Goal: Transaction & Acquisition: Purchase product/service

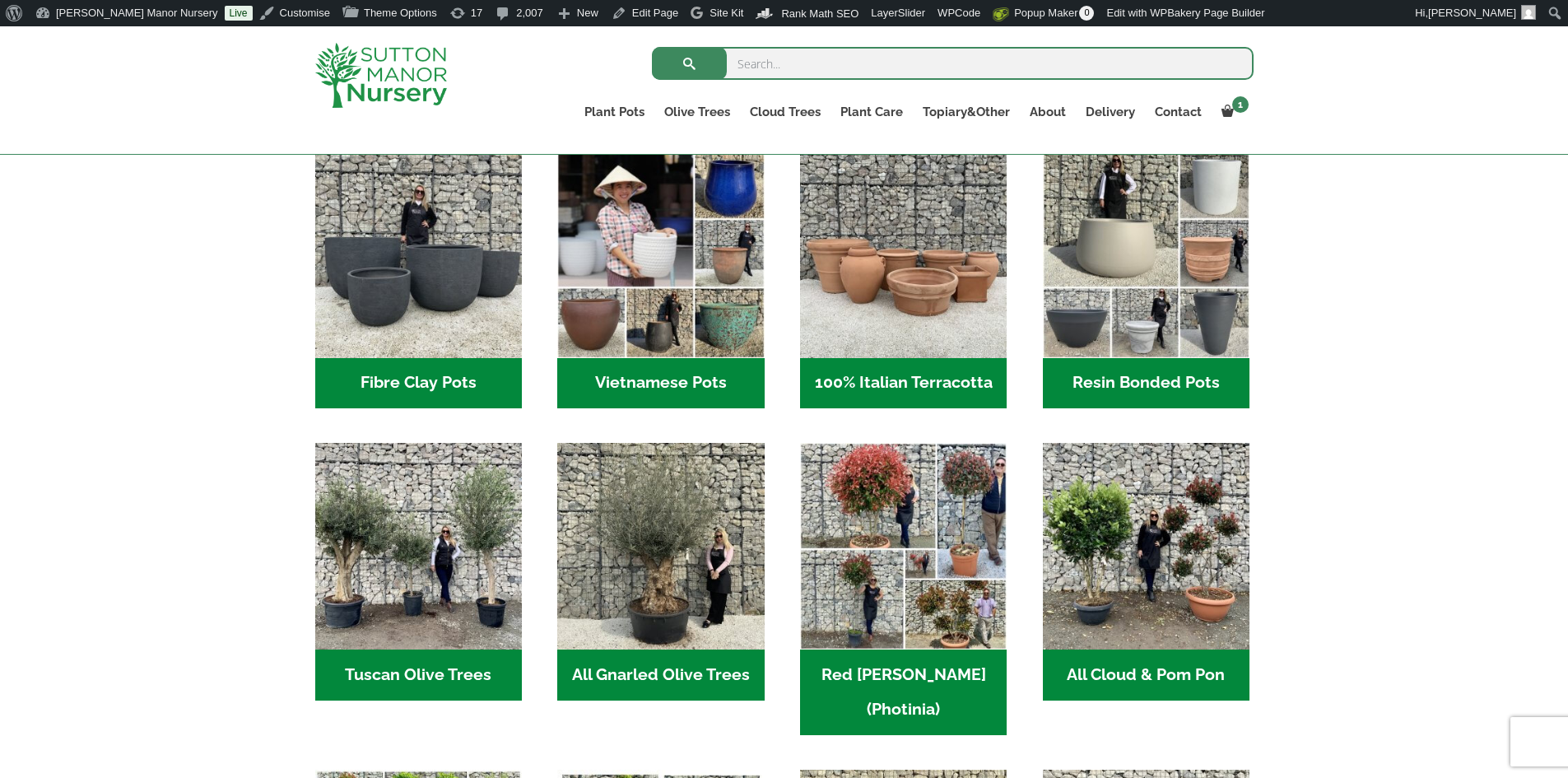
scroll to position [576, 0]
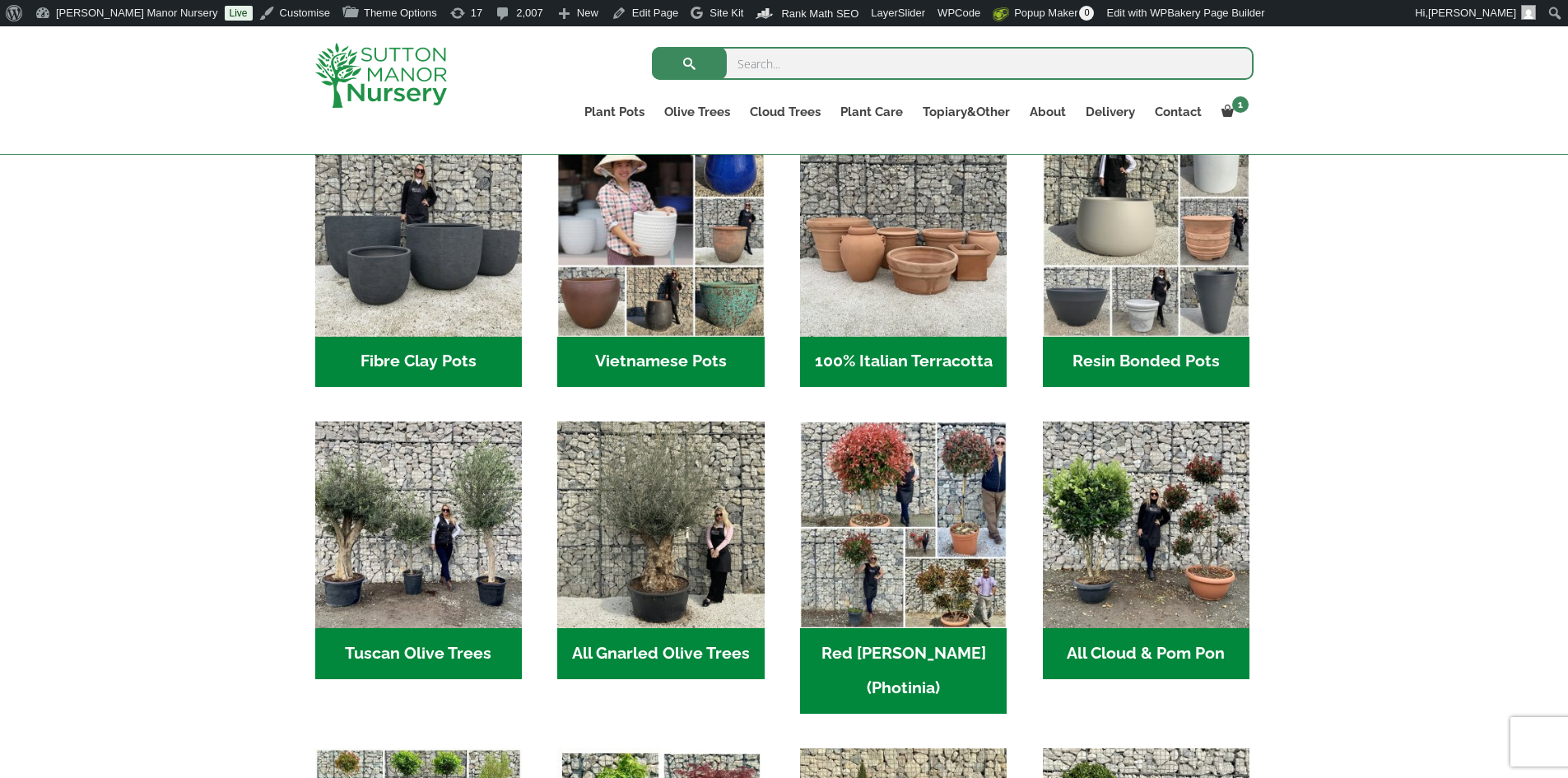
click at [638, 362] on h2 "Vietnamese Pots (55)" at bounding box center [661, 362] width 206 height 51
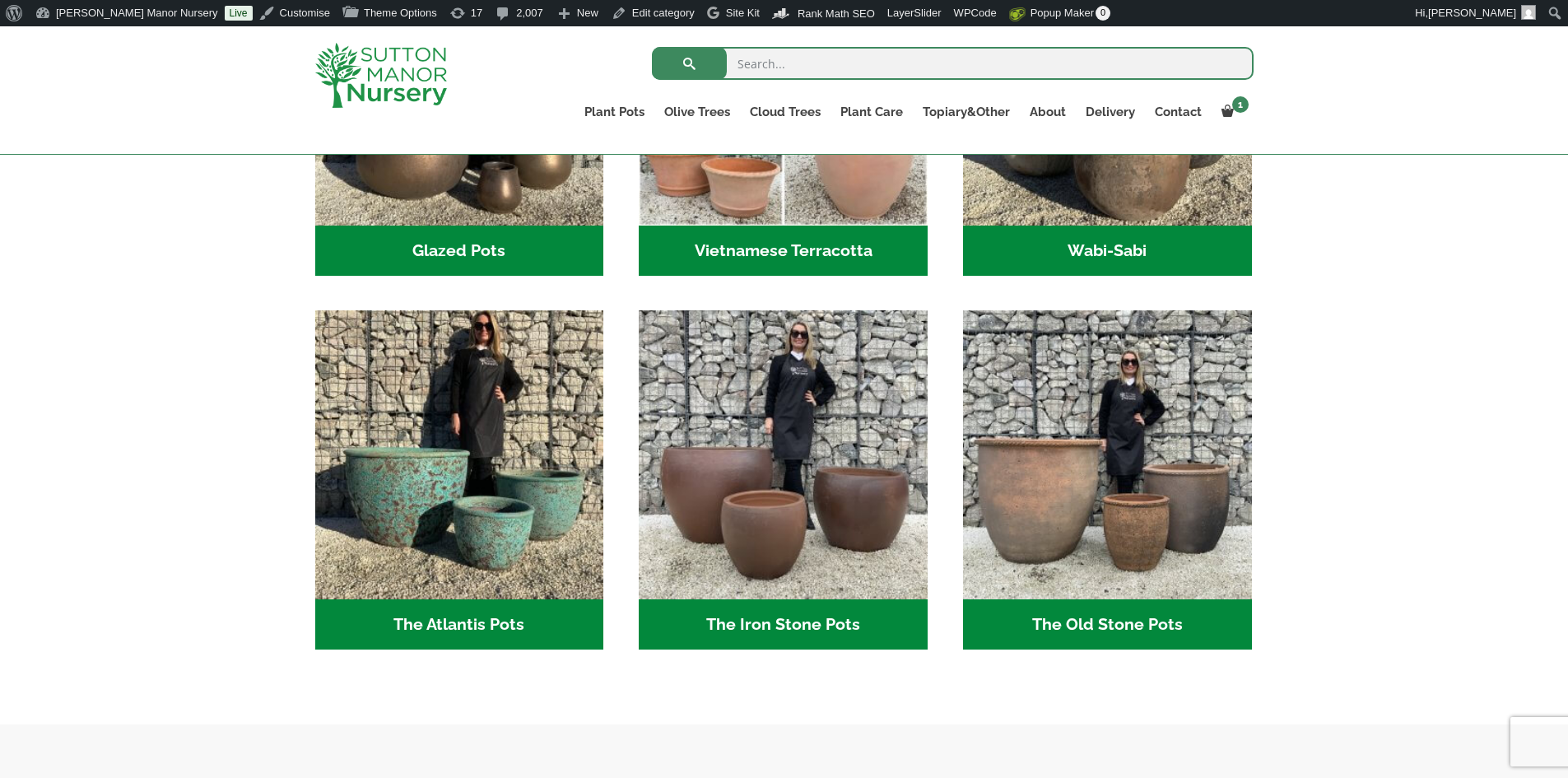
scroll to position [823, 0]
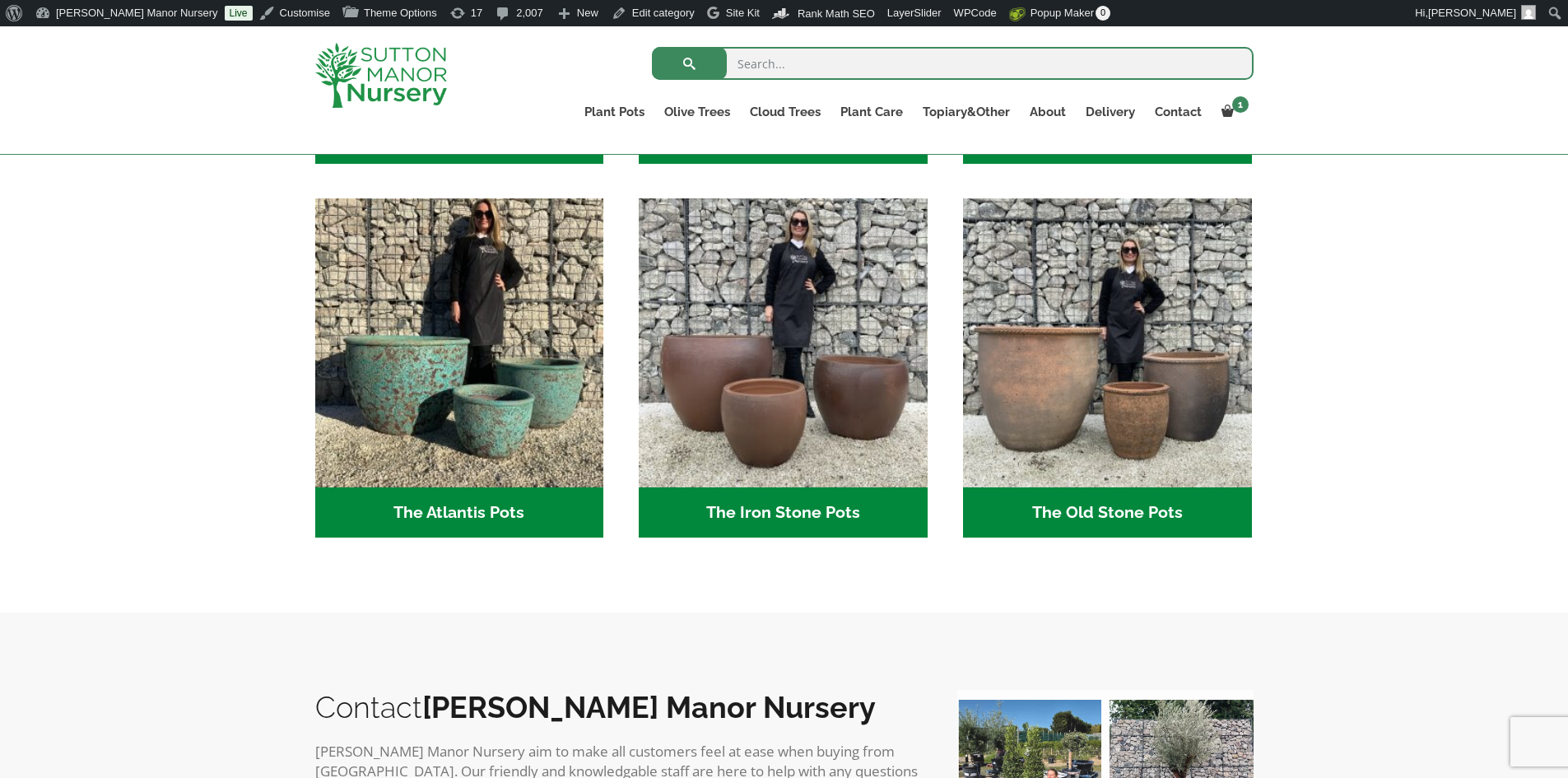
click at [1172, 508] on h2 "The Old Stone Pots (7)" at bounding box center [1107, 513] width 289 height 51
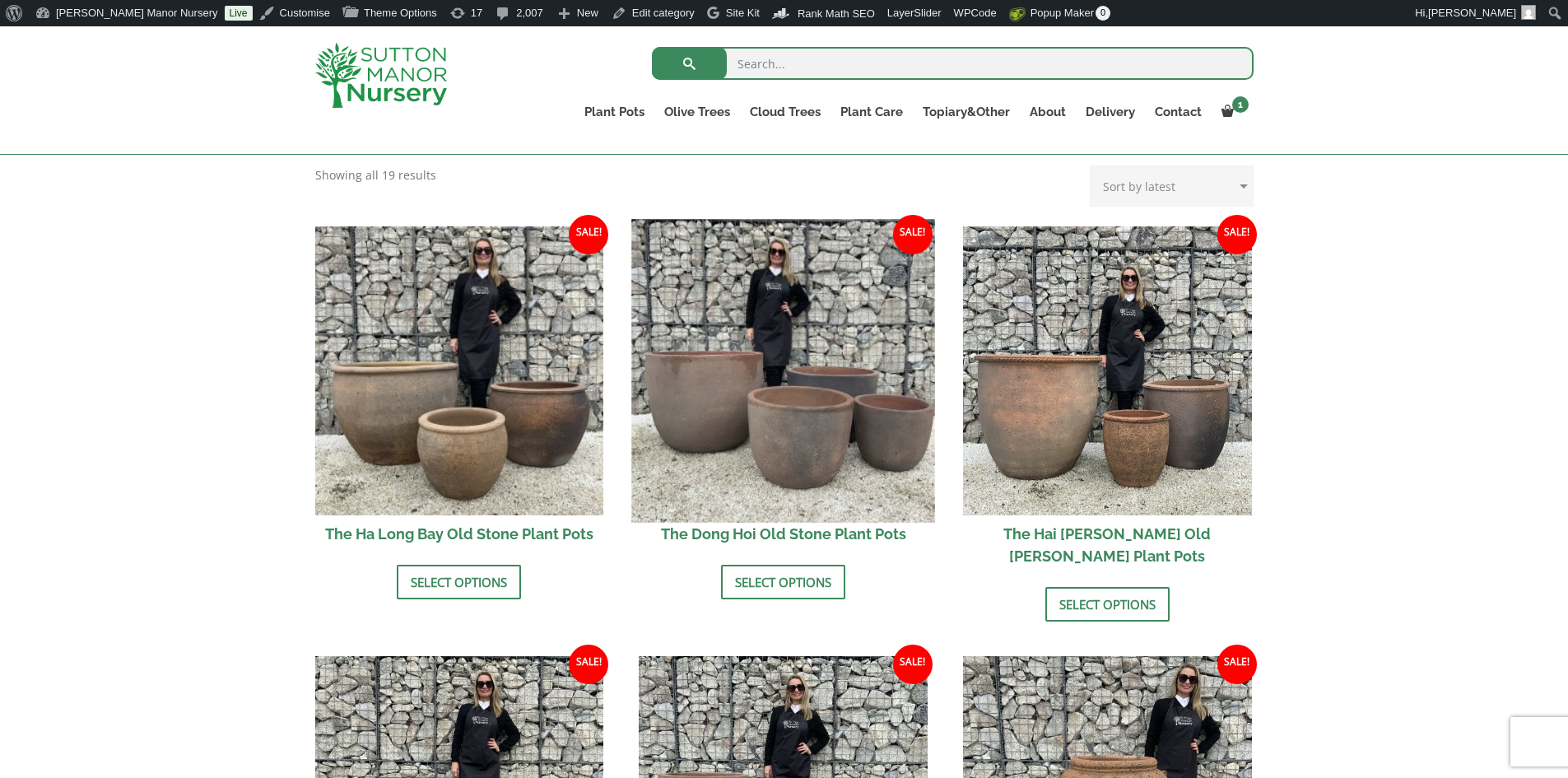
scroll to position [658, 0]
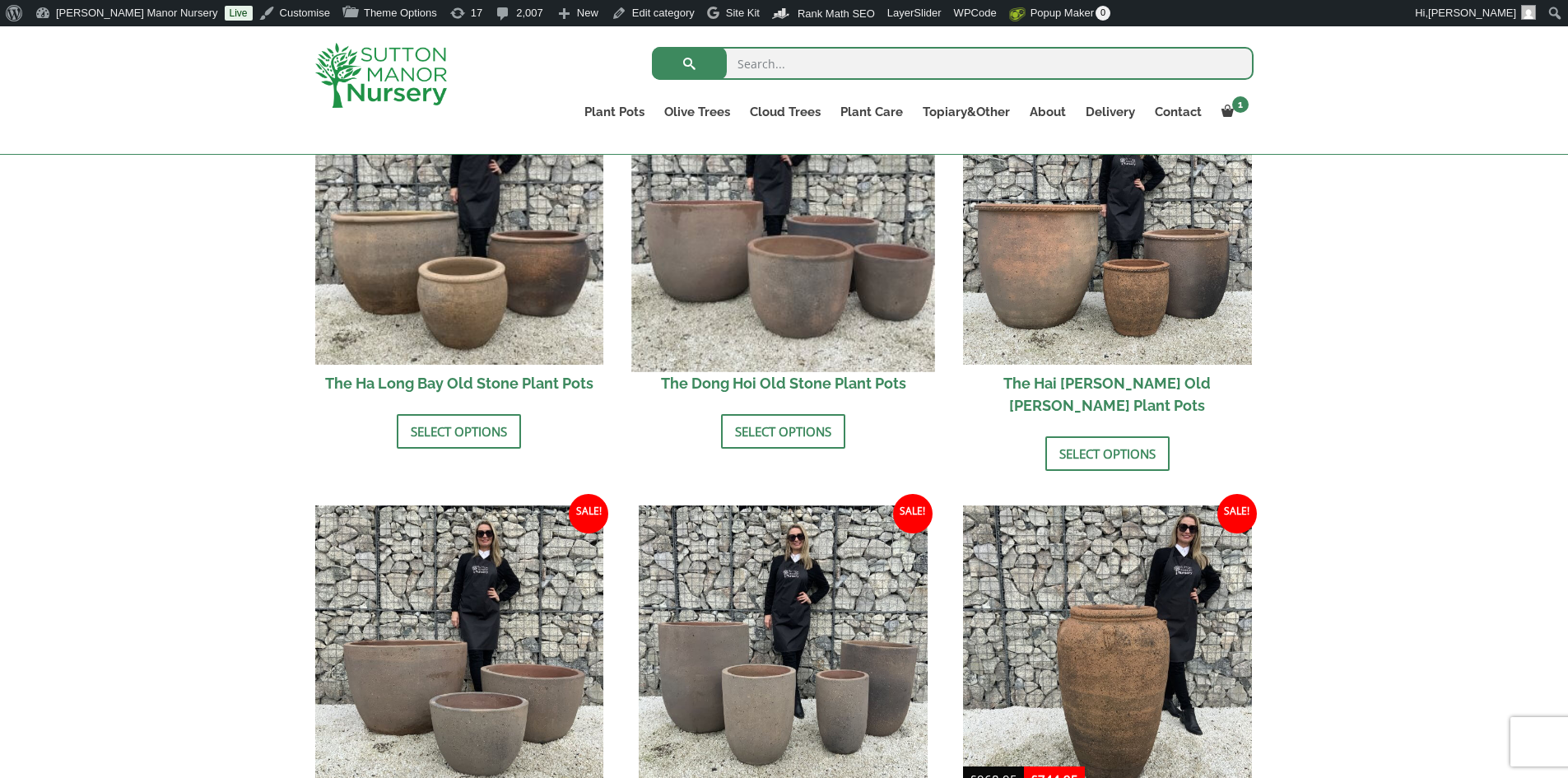
click at [774, 288] on img at bounding box center [783, 219] width 303 height 303
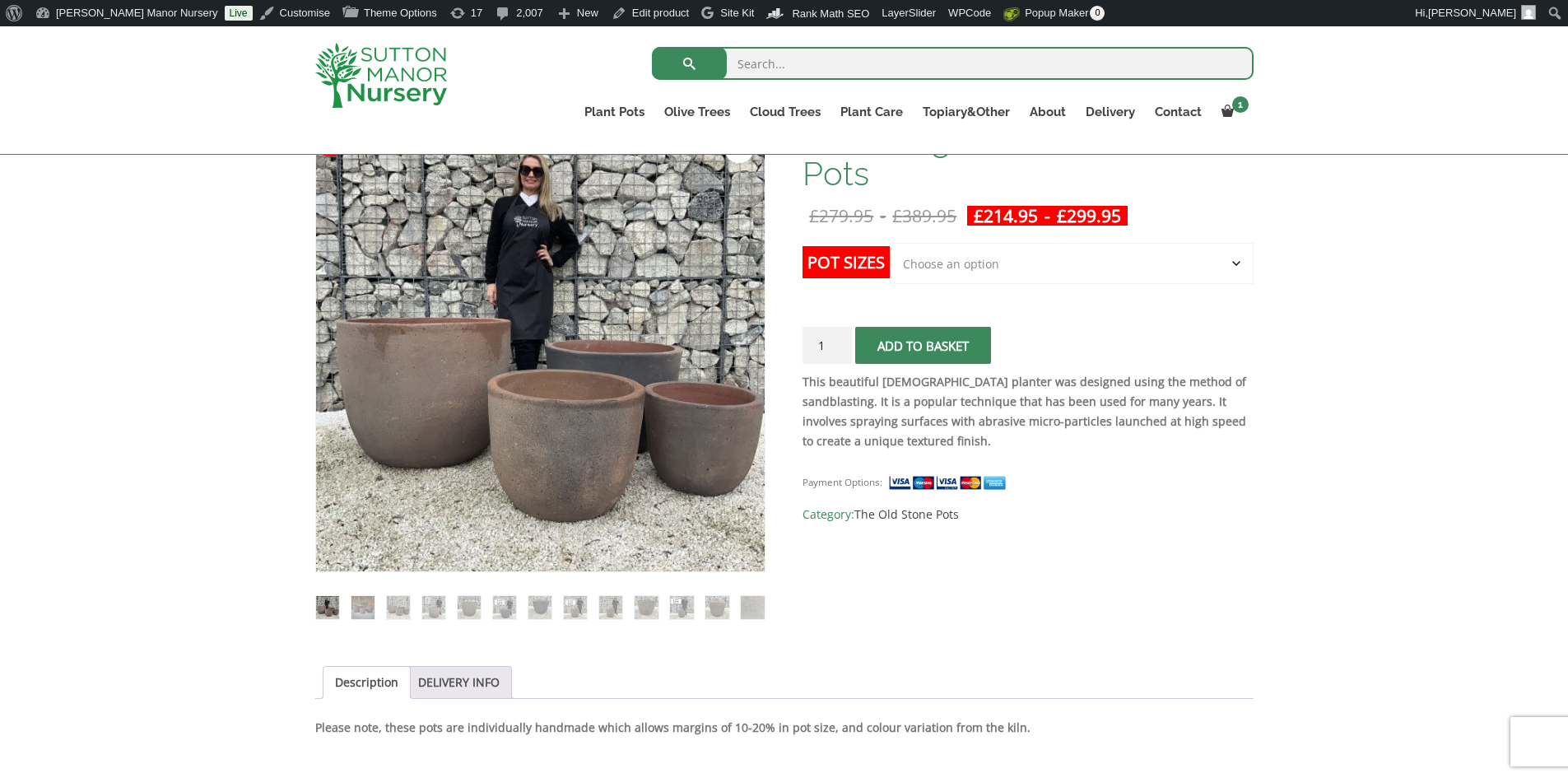
scroll to position [165, 0]
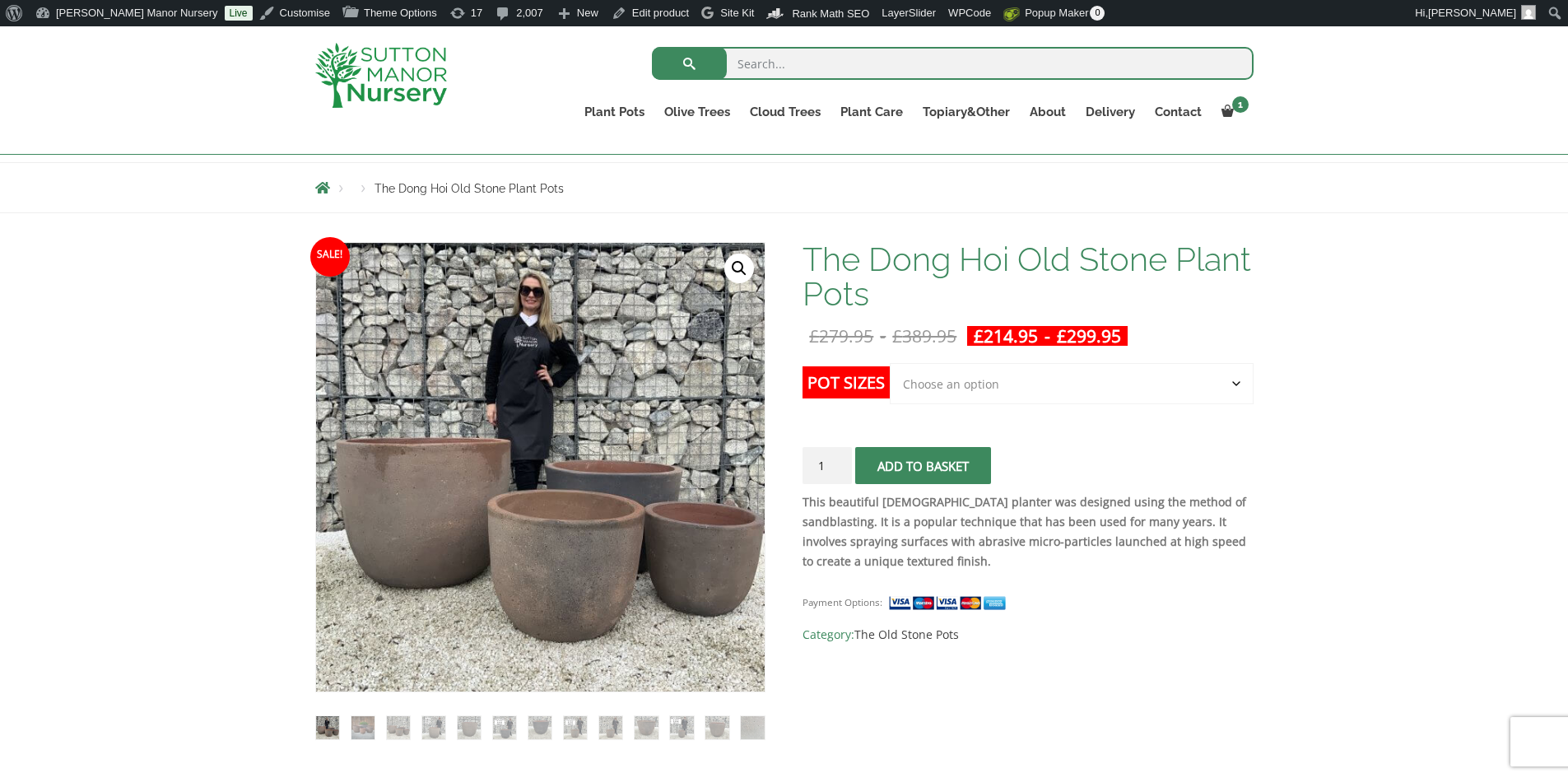
click at [1231, 382] on select "Choose an option Click here to buy the 4th to Largest Pot In The Picture Click …" at bounding box center [1071, 383] width 363 height 41
click at [931, 199] on div "Products The Dong Hoi Old Stone Plant Pots" at bounding box center [784, 187] width 963 height 49
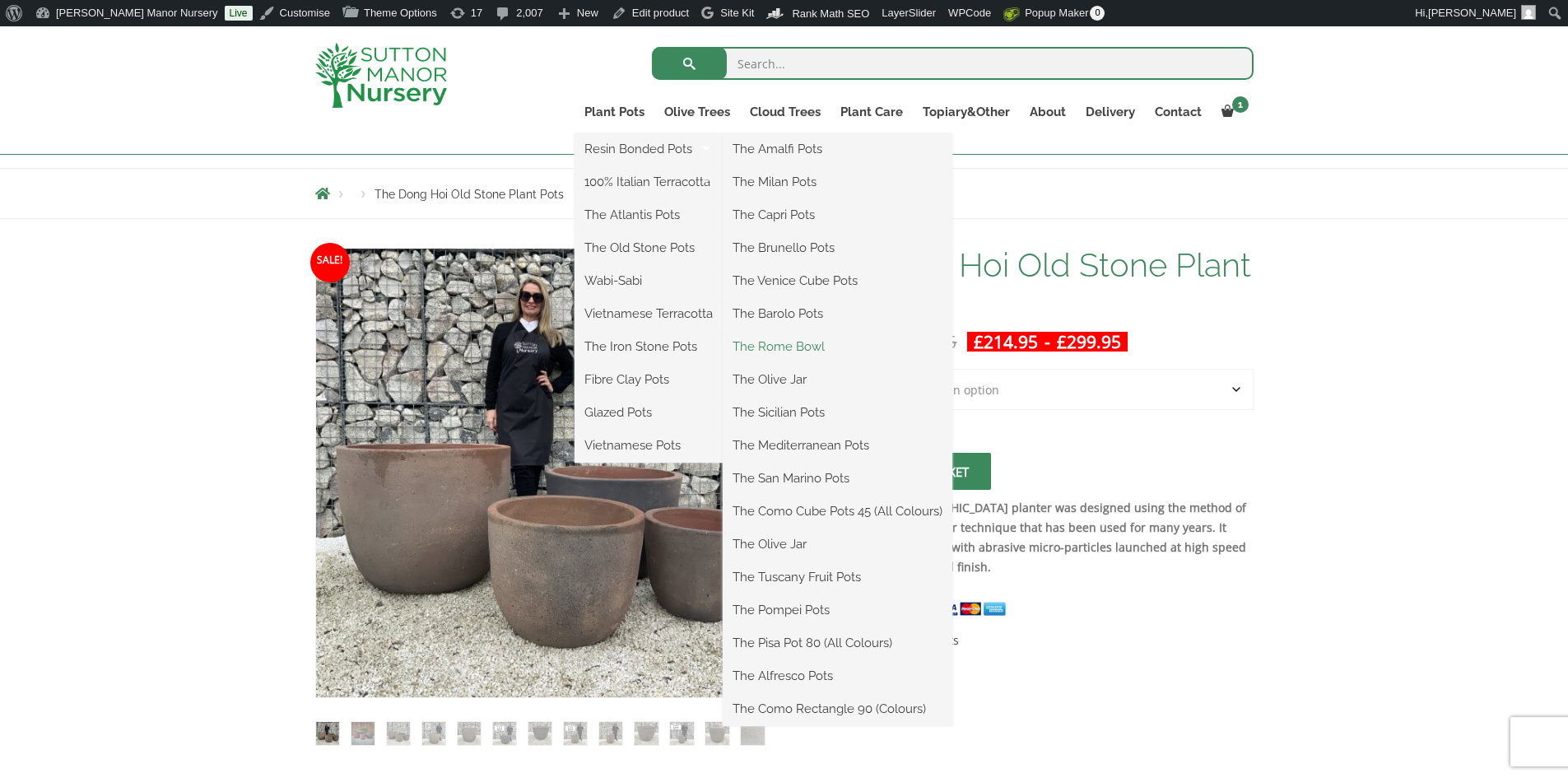
scroll to position [247, 0]
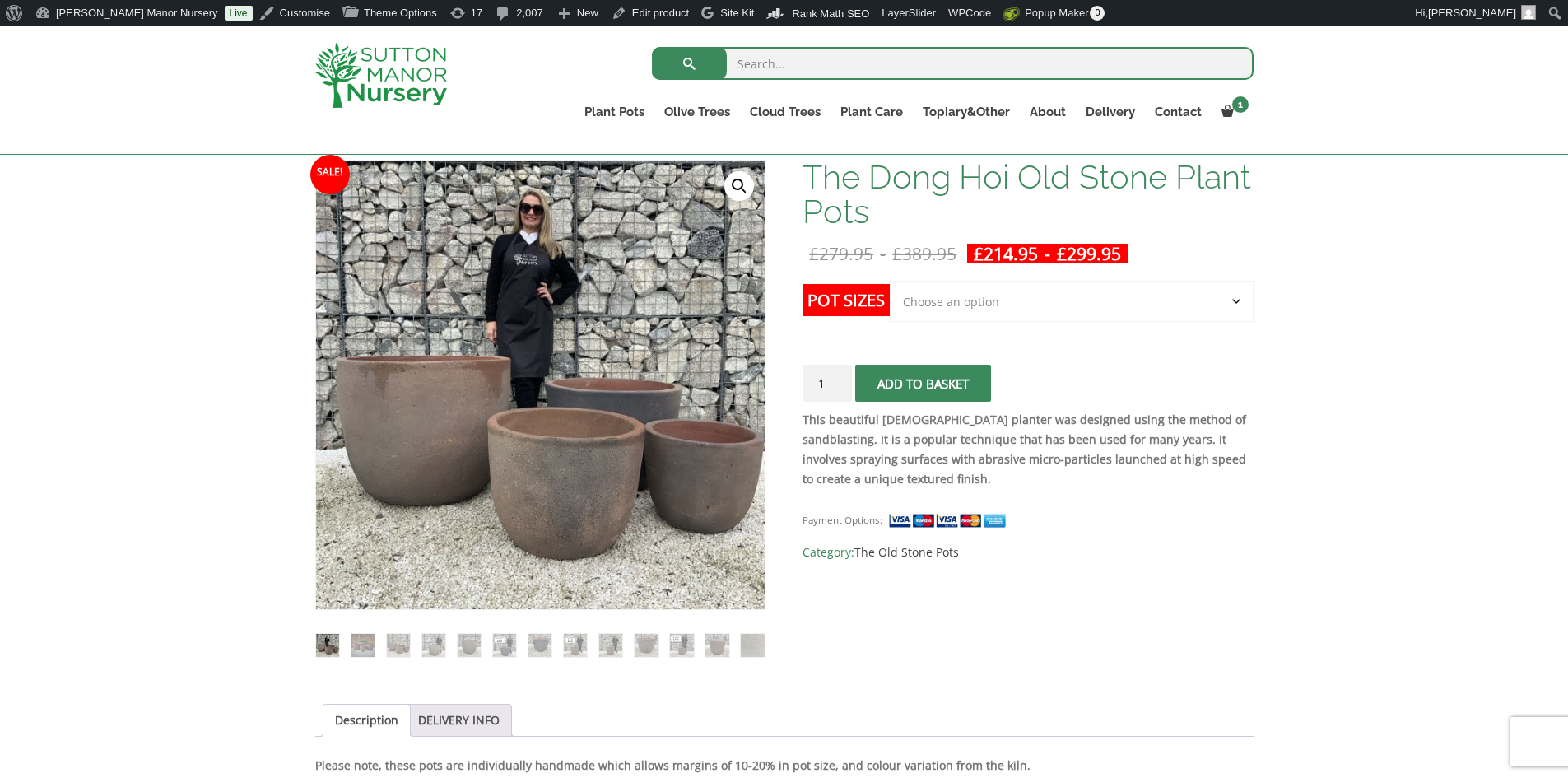
click at [1186, 471] on p "This beautiful Vietnamese planter was designed using the method of sandblasting…" at bounding box center [1027, 449] width 450 height 79
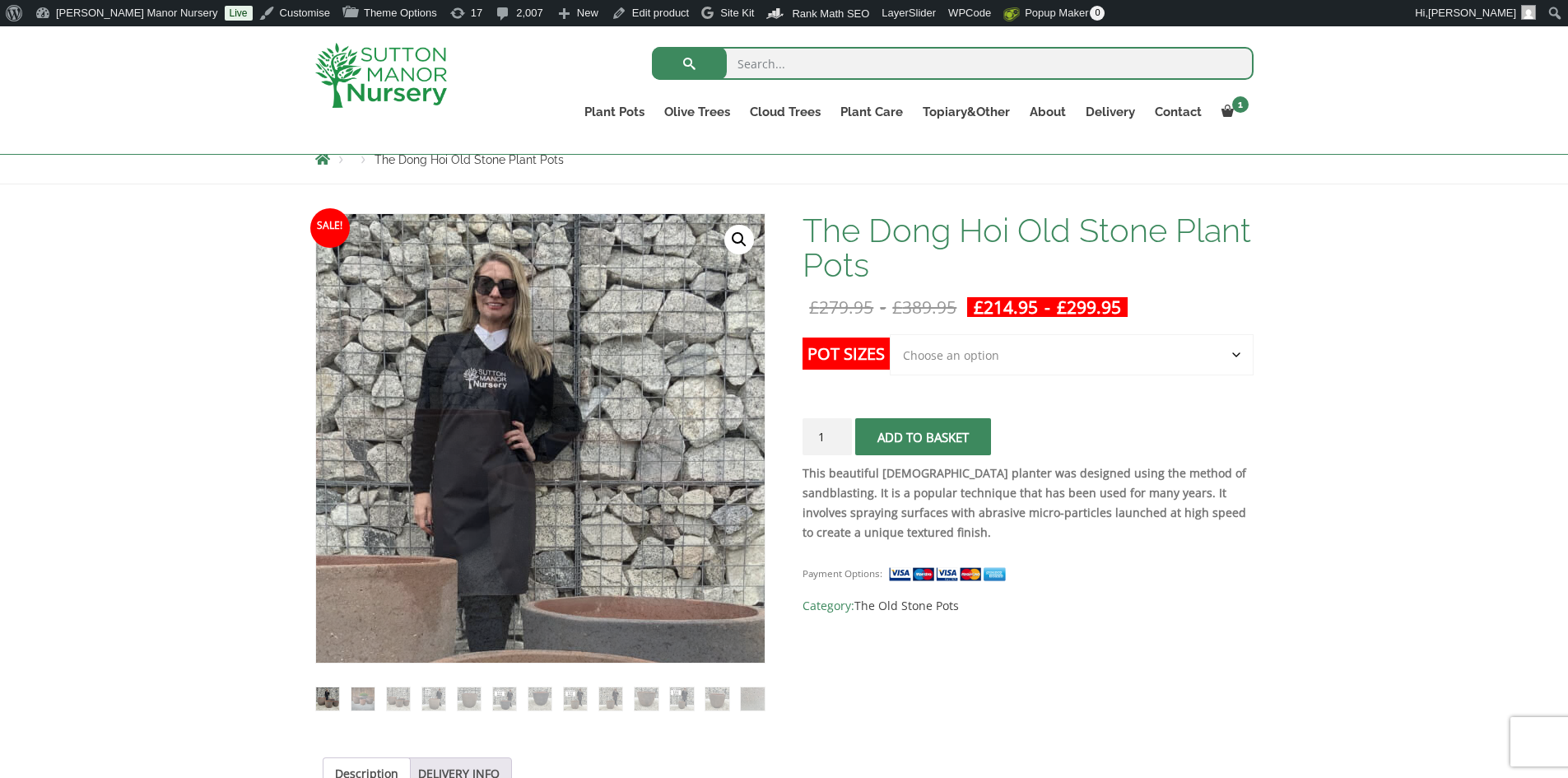
scroll to position [165, 0]
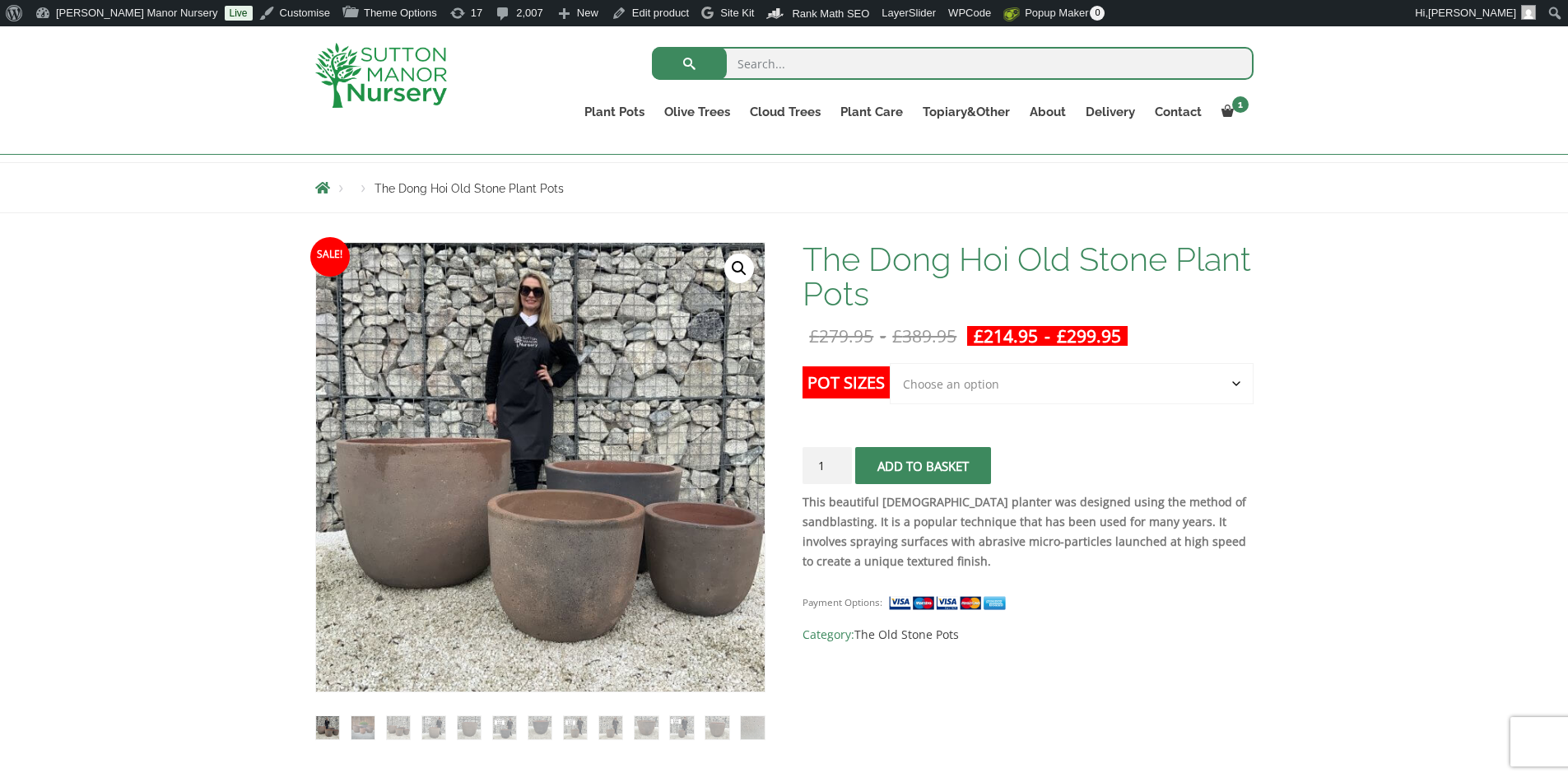
click at [410, 75] on img at bounding box center [381, 75] width 132 height 65
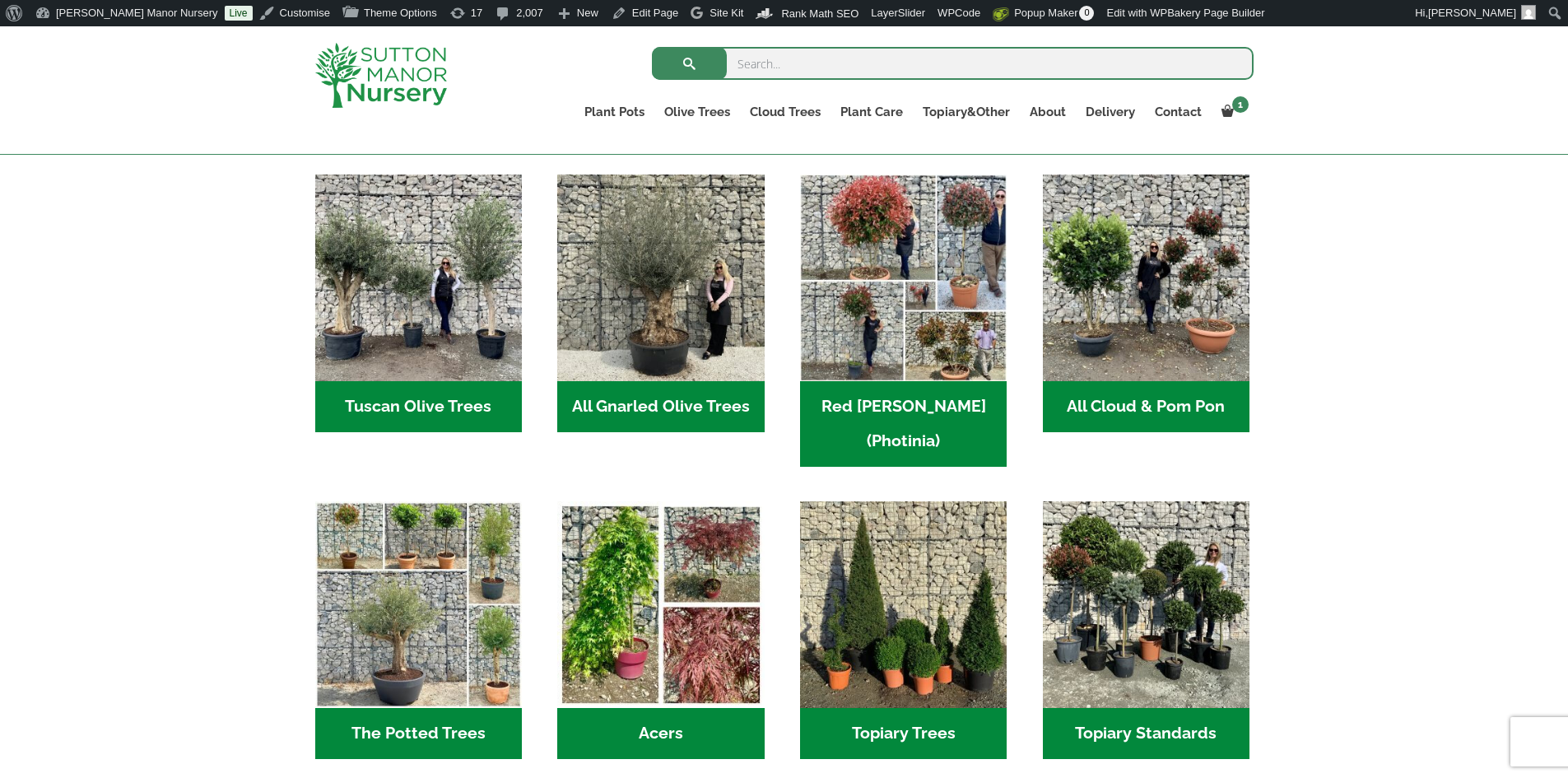
scroll to position [576, 0]
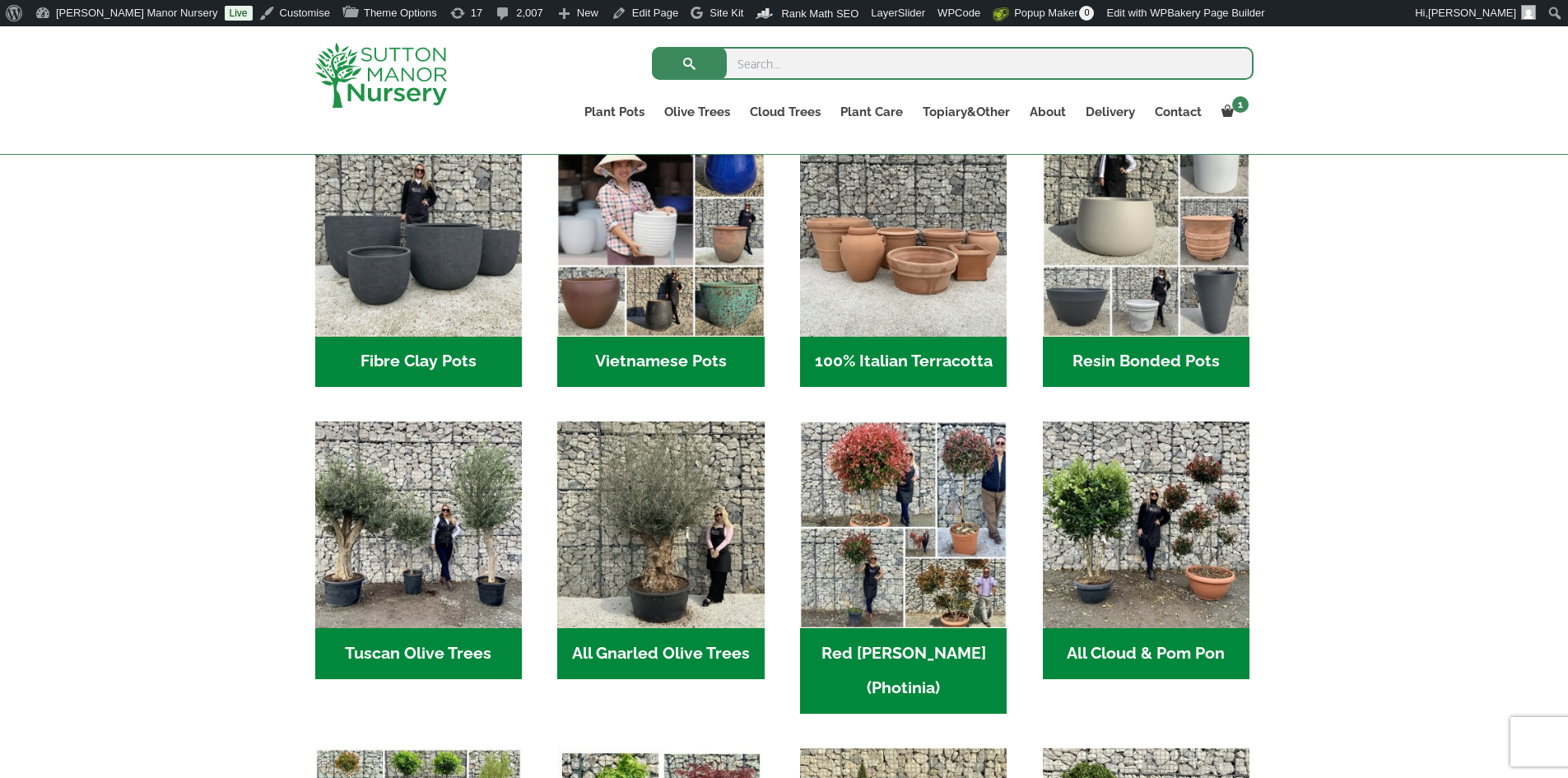
click at [709, 356] on h2 "Vietnamese Pots (55)" at bounding box center [661, 362] width 206 height 51
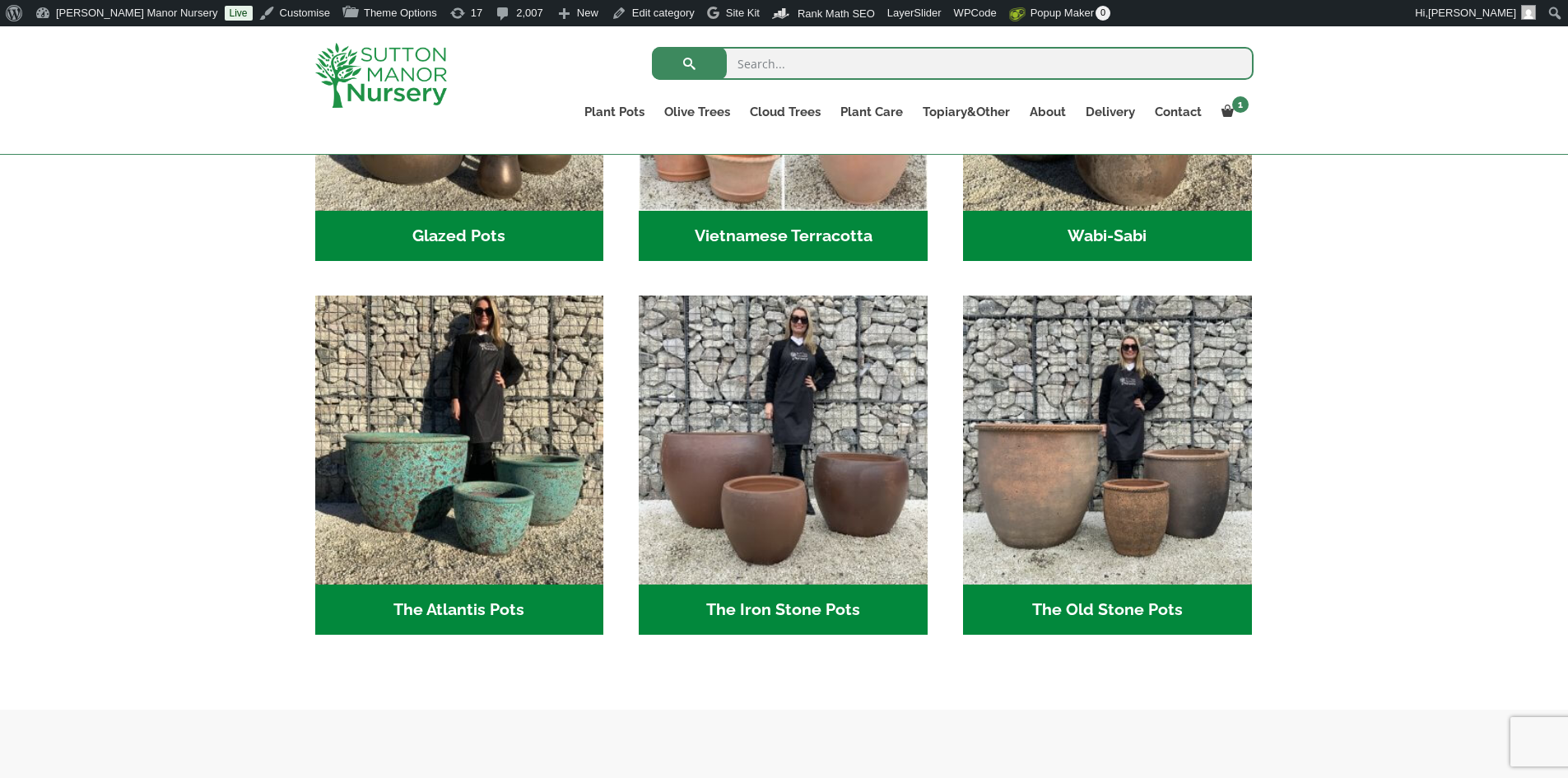
scroll to position [823, 0]
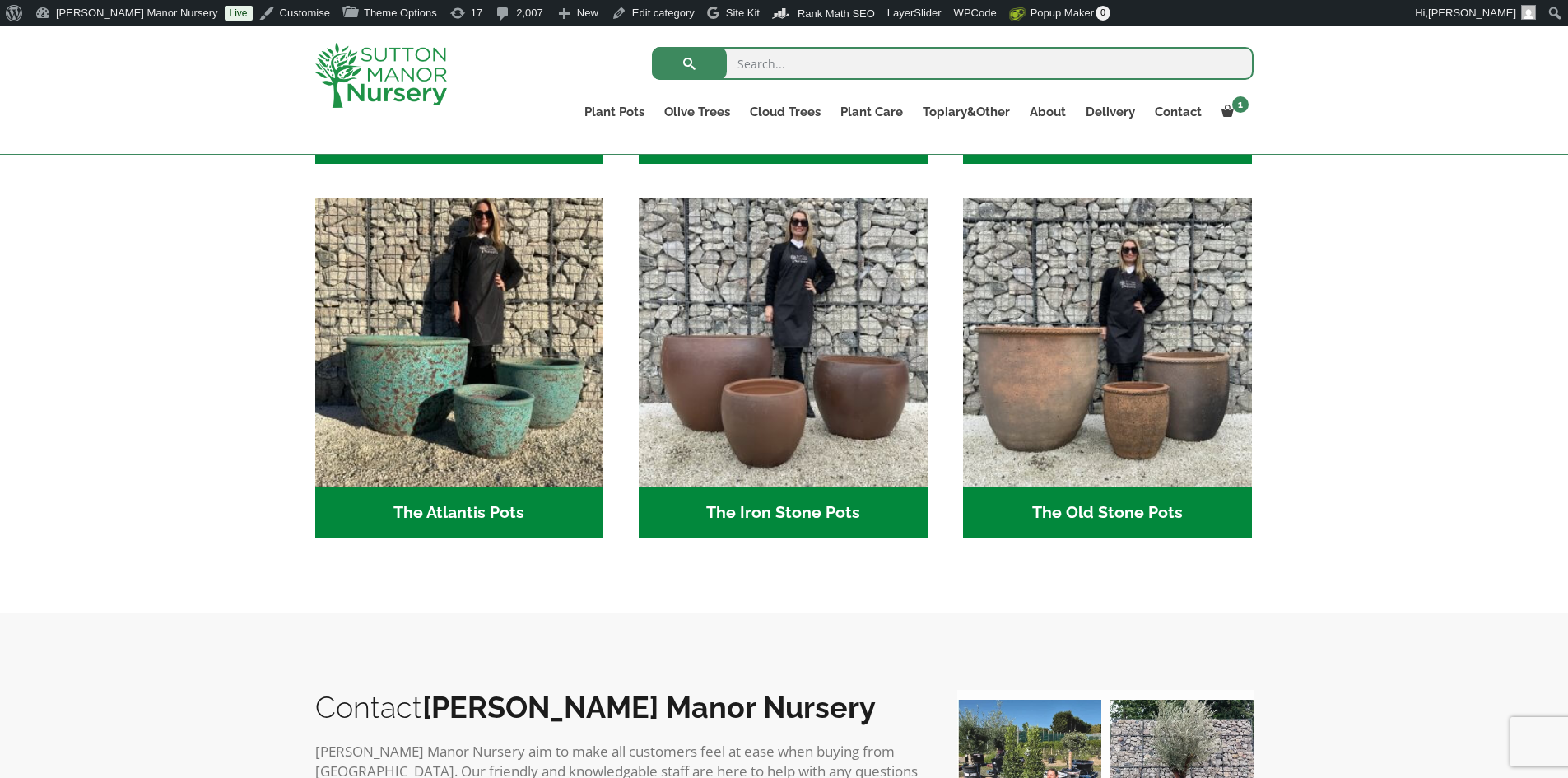
click at [1133, 520] on h2 "The Old Stone Pots (7)" at bounding box center [1107, 513] width 289 height 51
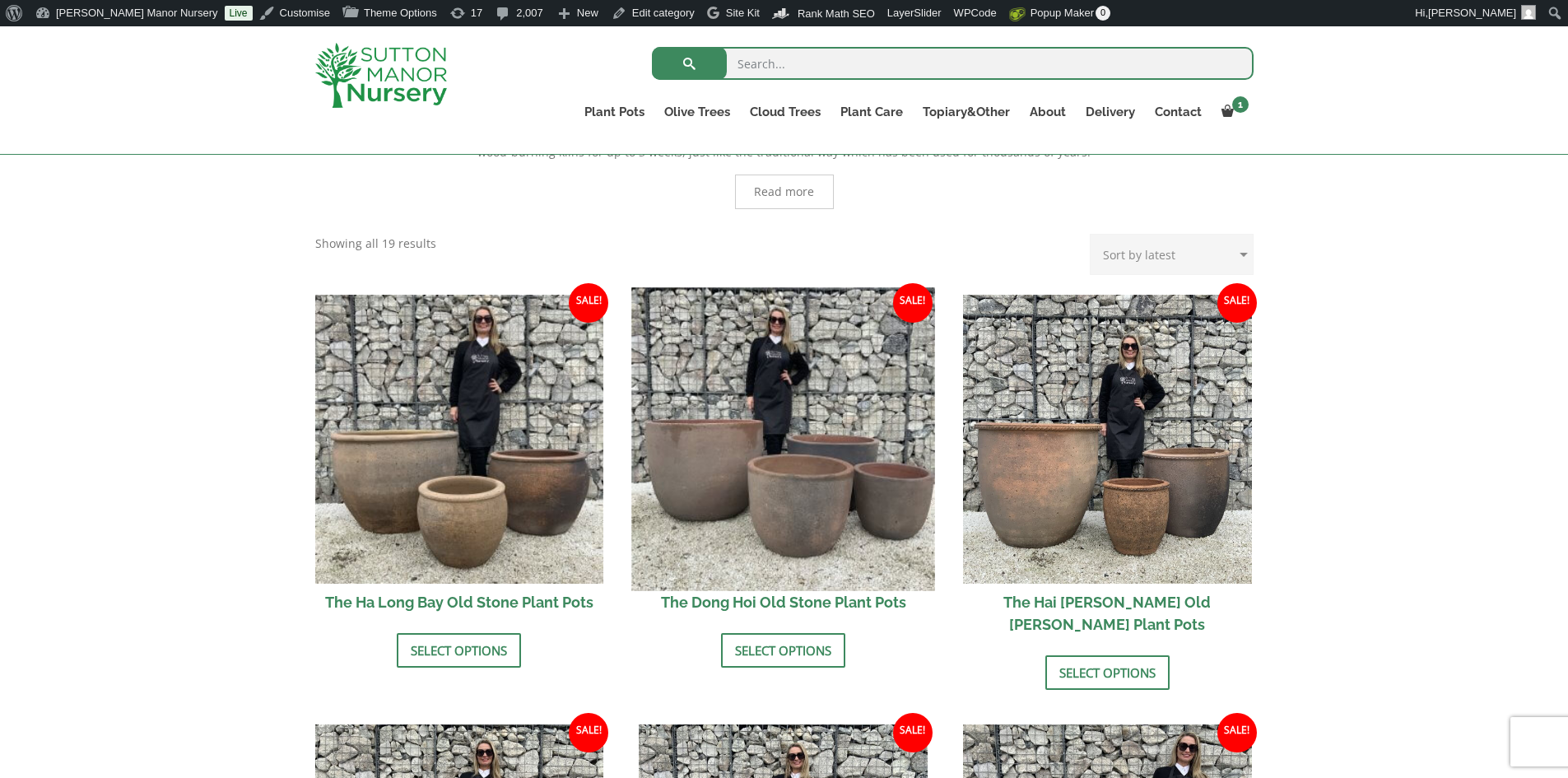
scroll to position [576, 0]
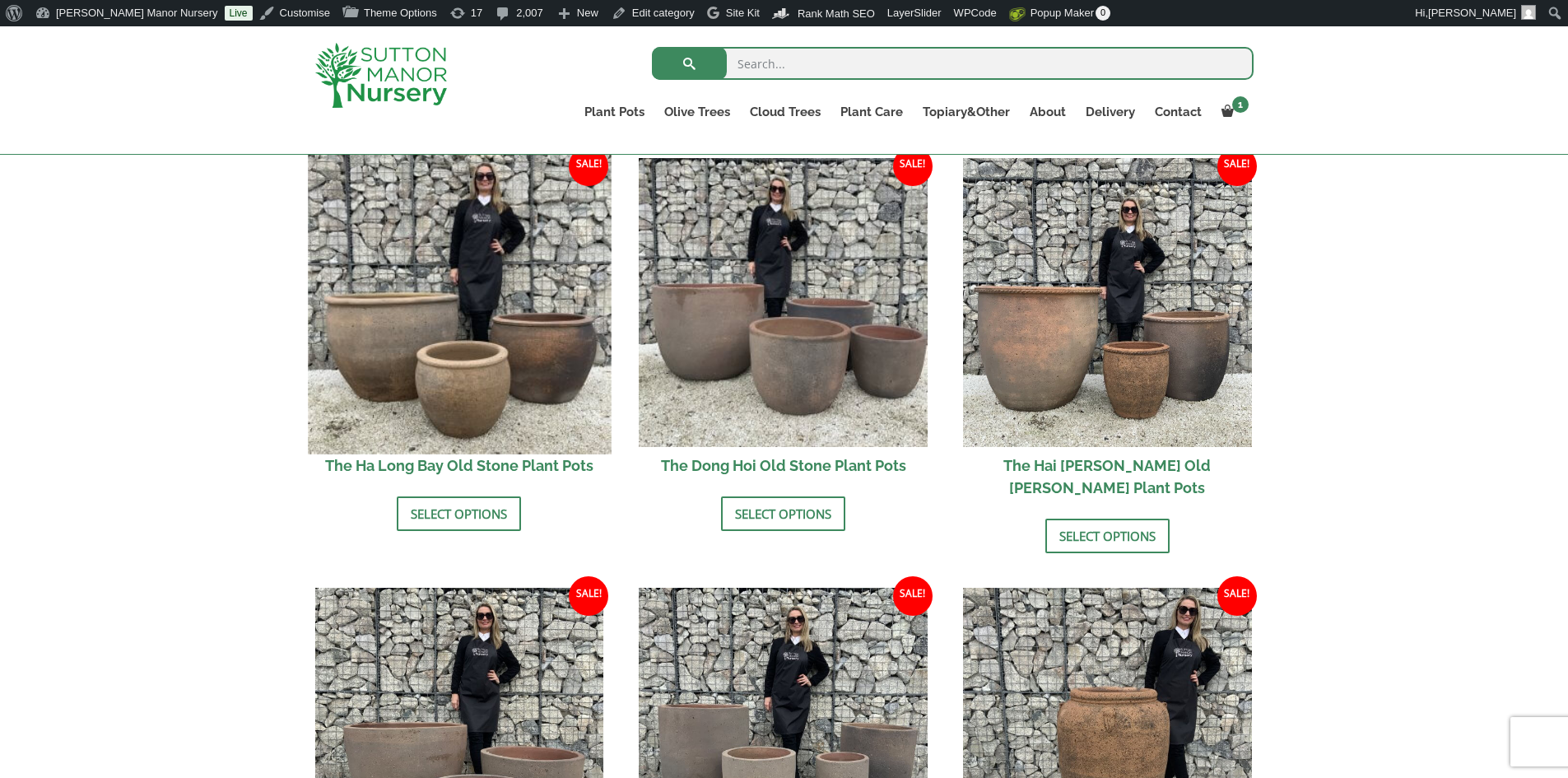
click at [499, 347] on img at bounding box center [459, 302] width 303 height 303
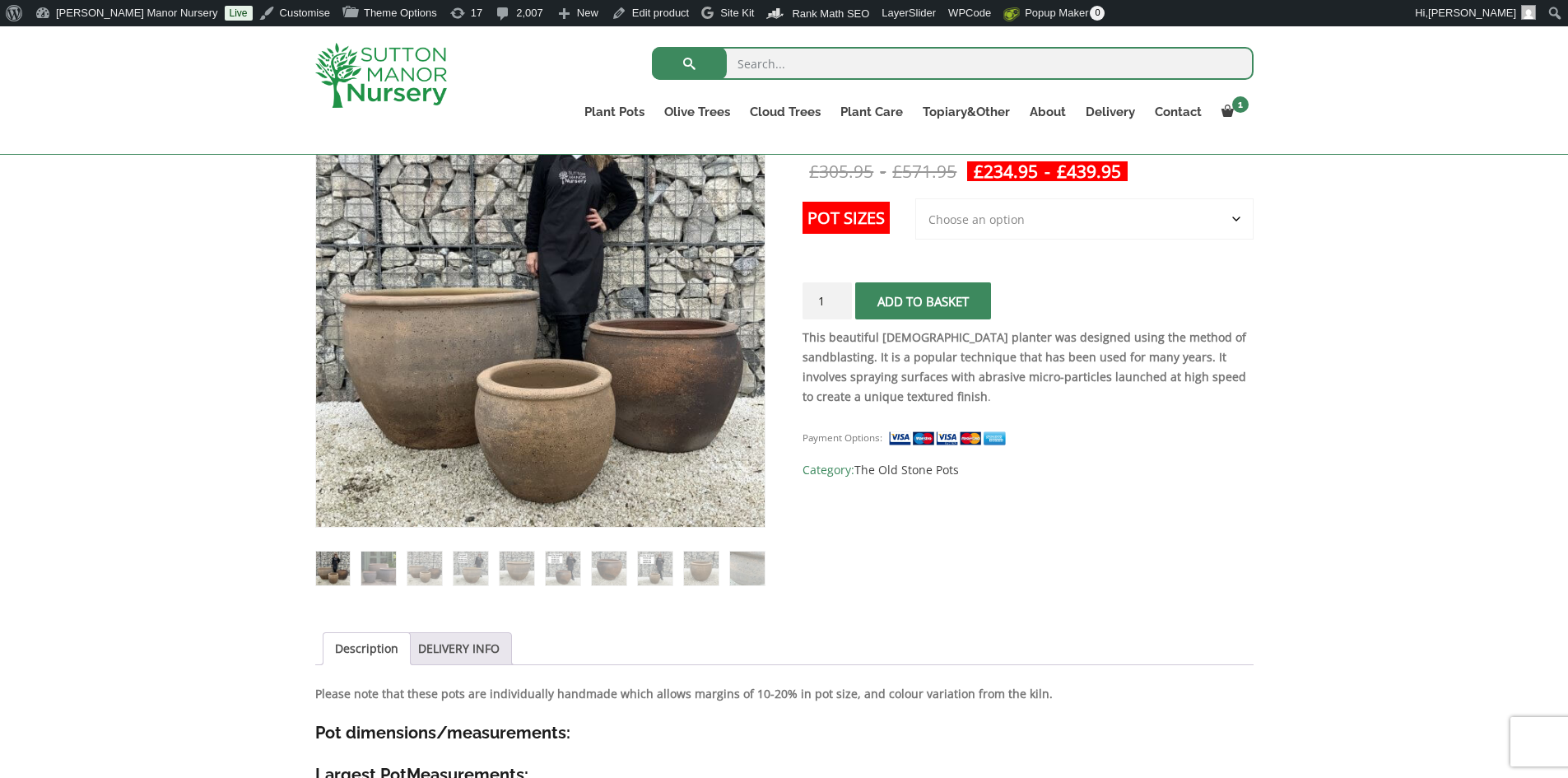
click at [1238, 217] on select "Choose an option 3rd to Largest Pot In The Picture 2nd to Largest Pot In The Pi…" at bounding box center [1084, 219] width 338 height 41
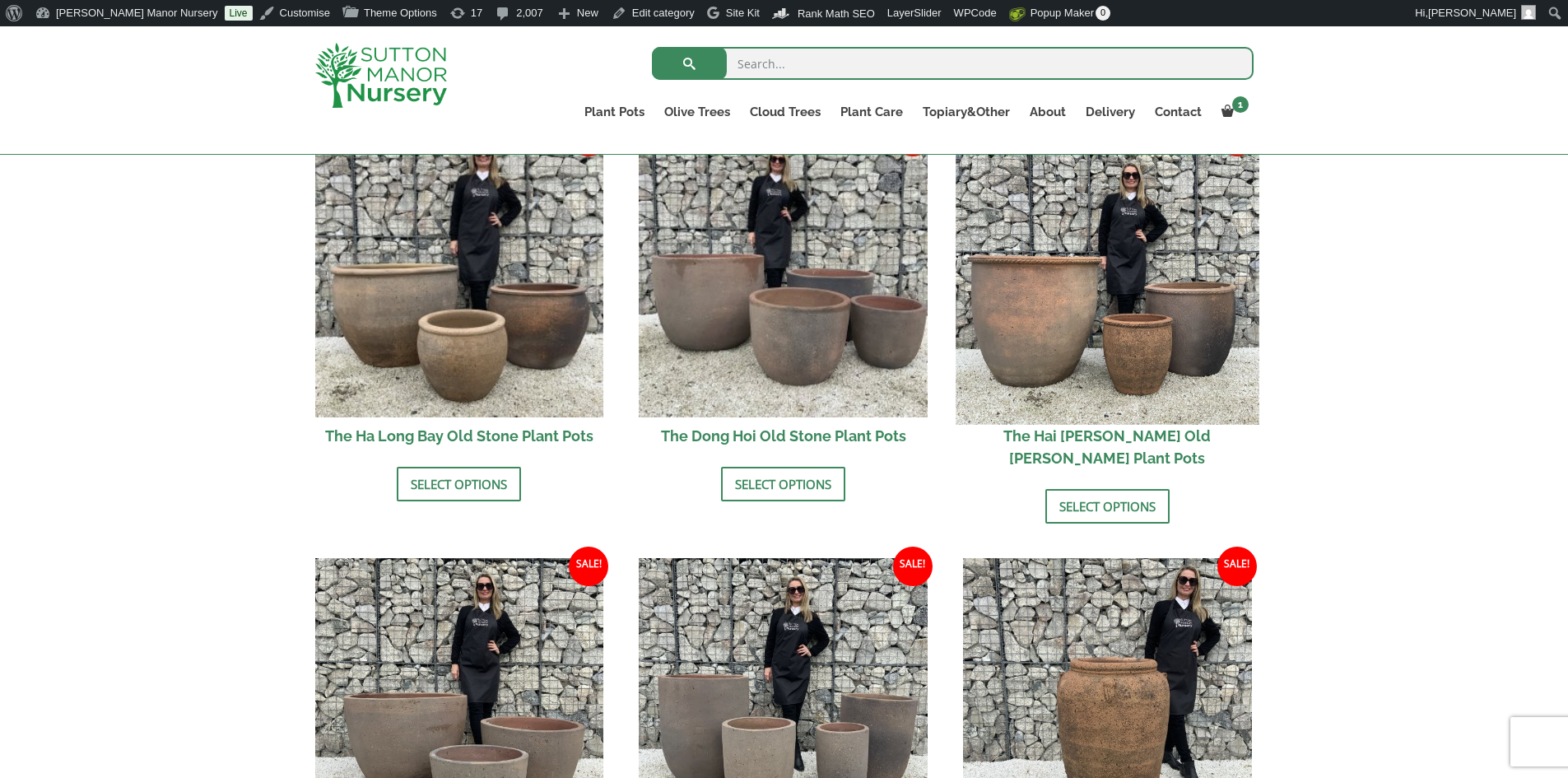
scroll to position [576, 0]
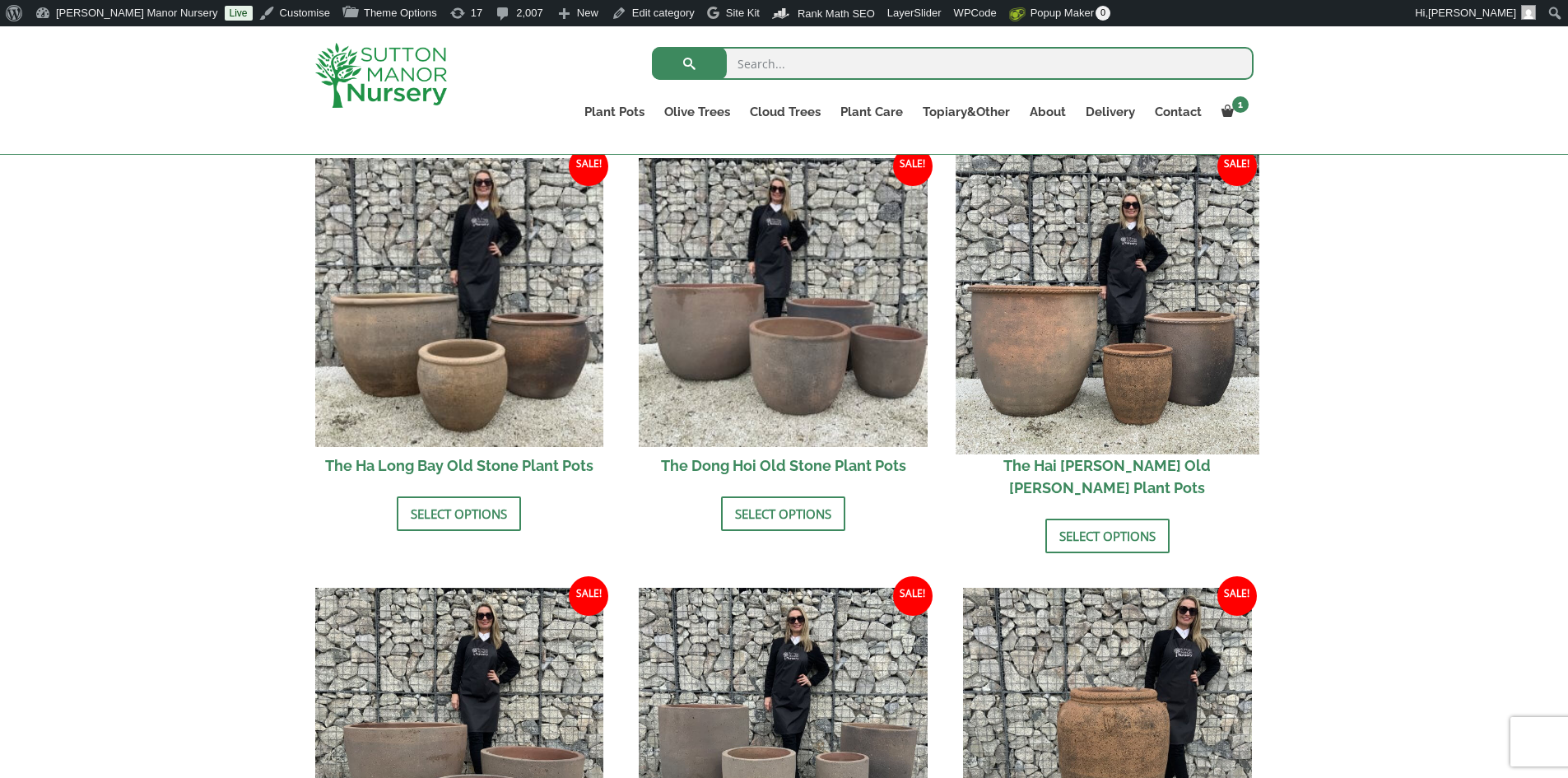
click at [1118, 347] on img at bounding box center [1107, 302] width 303 height 303
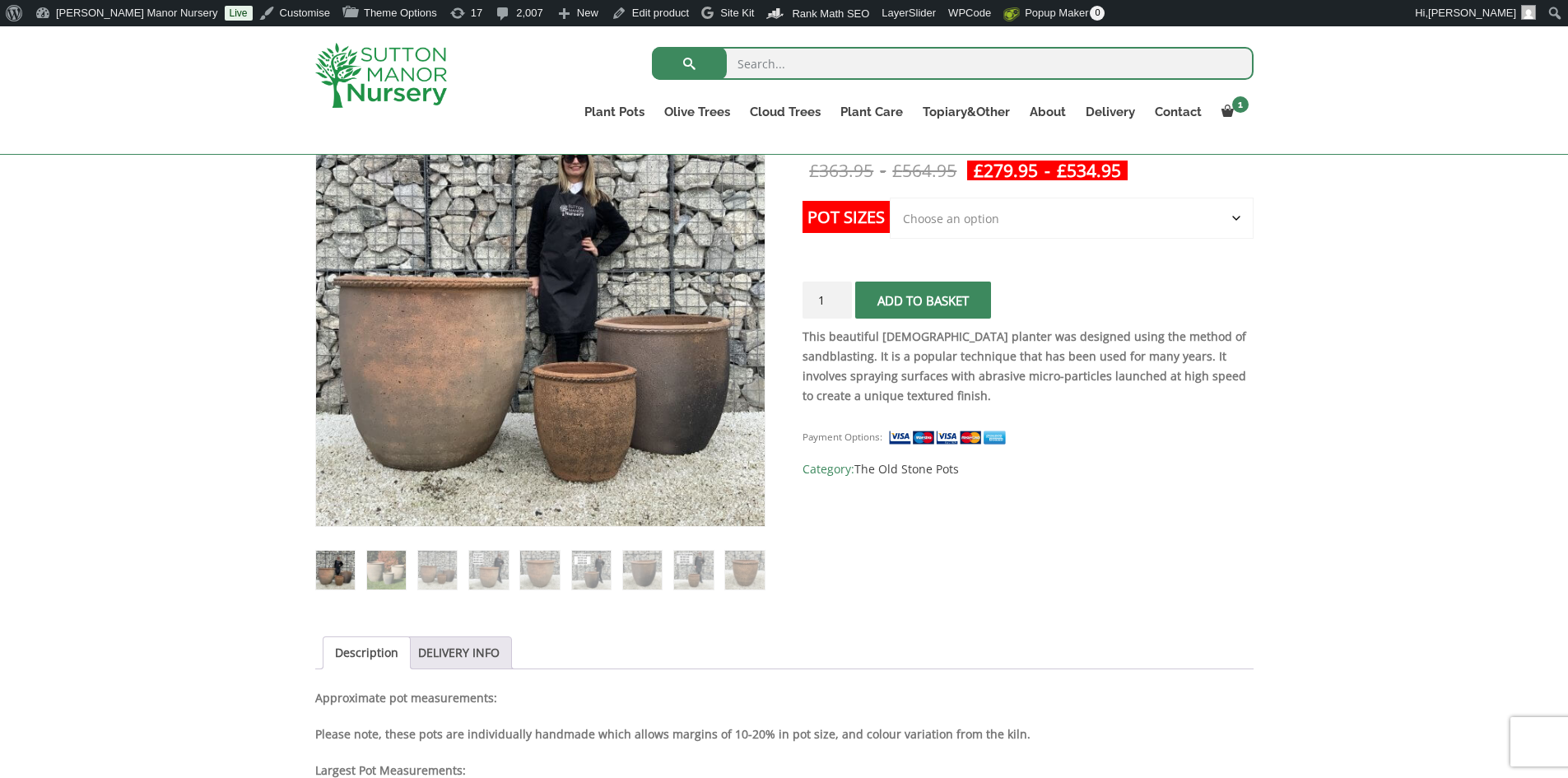
scroll to position [330, 0]
click at [1237, 222] on select "Choose an option Click here to buy the 3rd to Largest Pot In The Picture Click …" at bounding box center [1071, 219] width 363 height 41
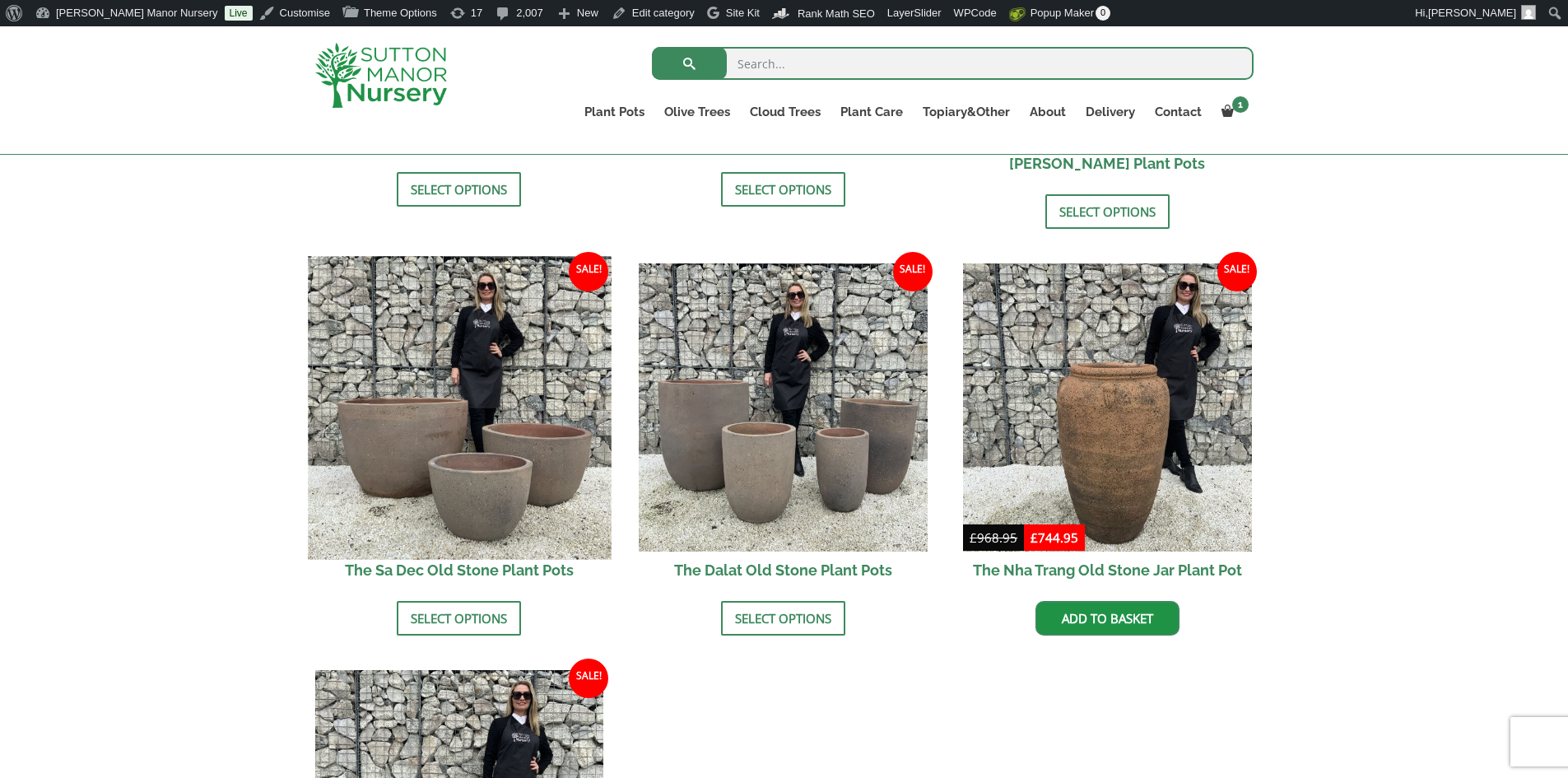
scroll to position [905, 0]
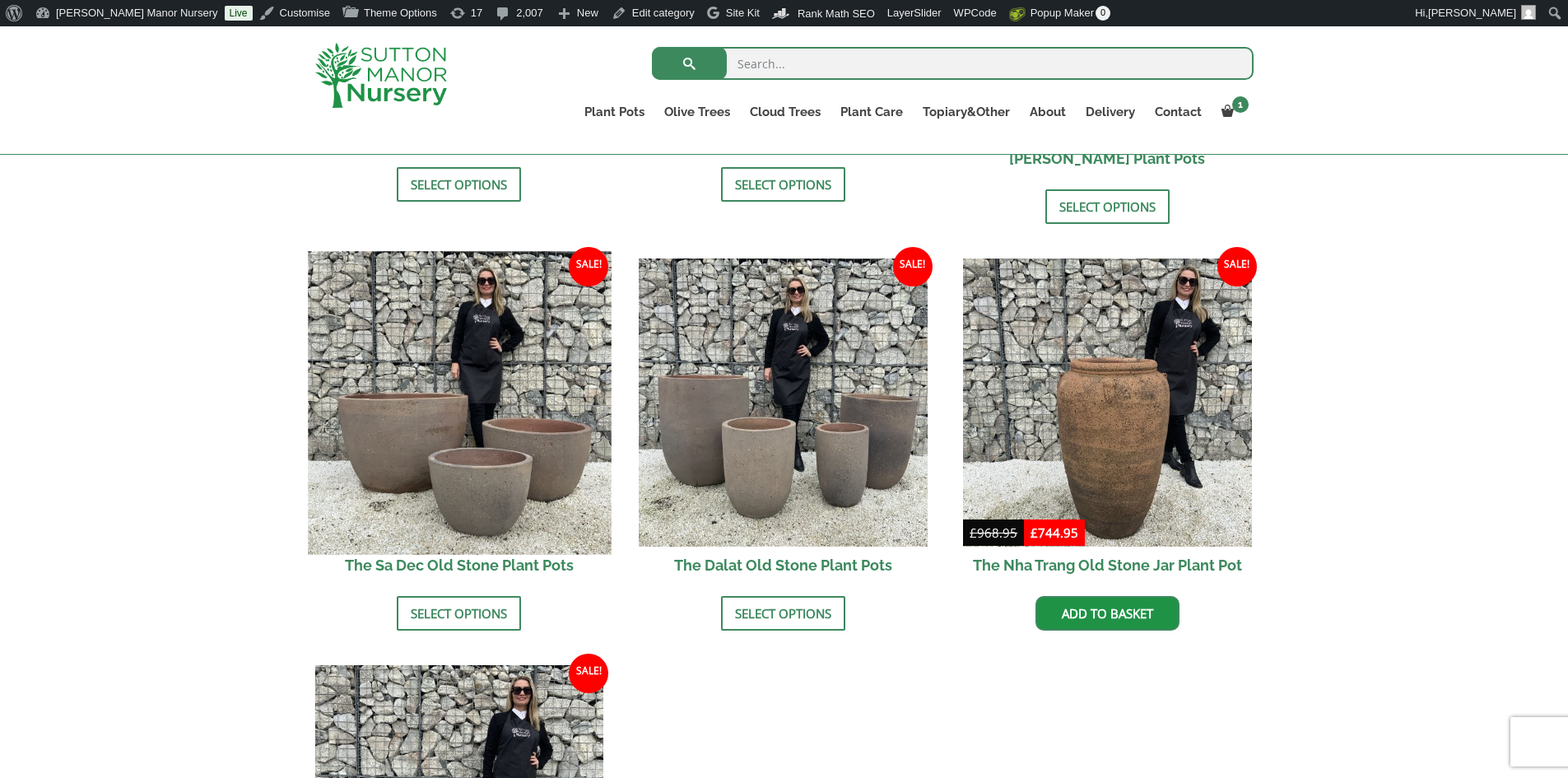
click at [412, 389] on img at bounding box center [459, 402] width 303 height 303
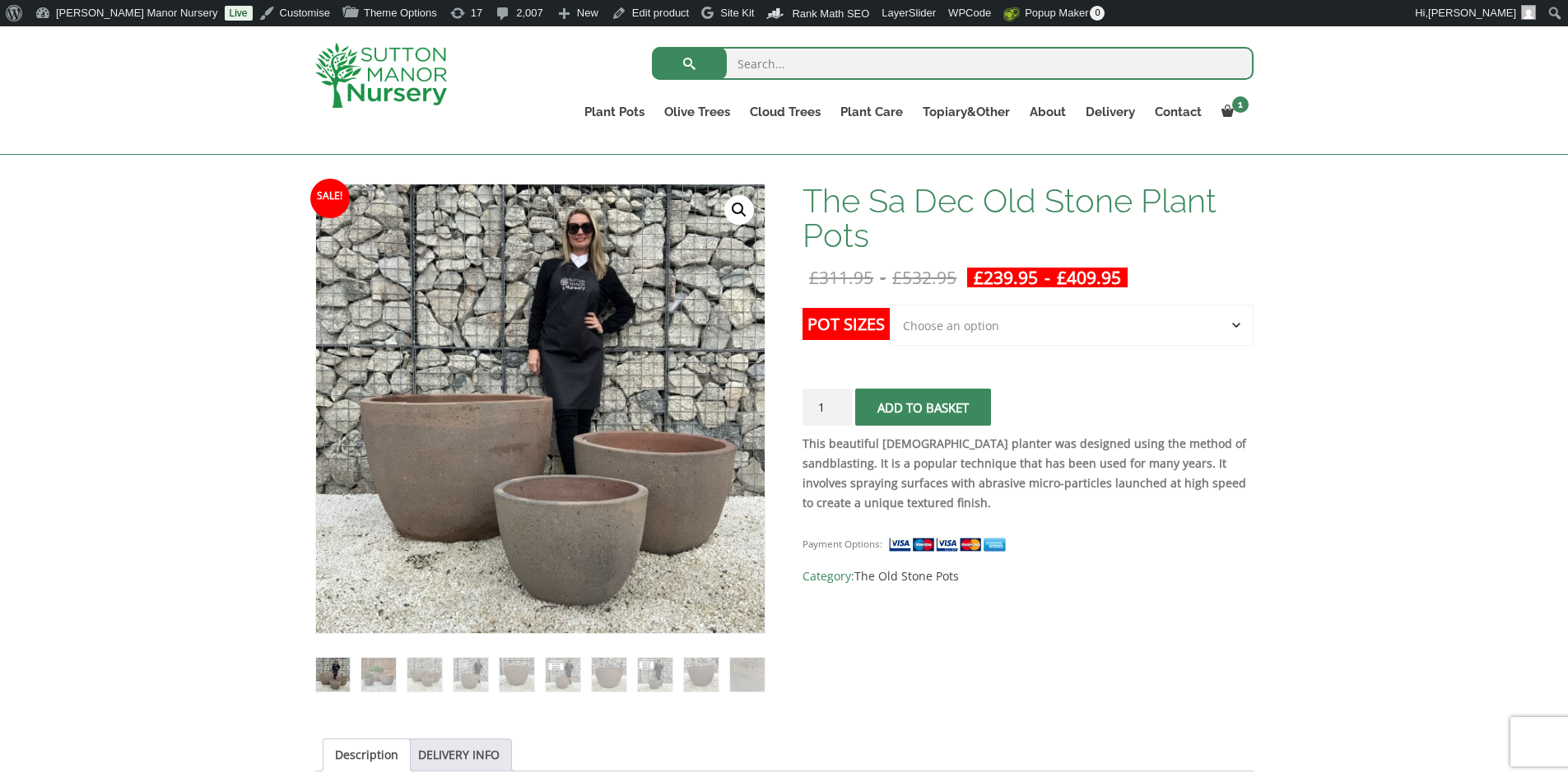
scroll to position [247, 0]
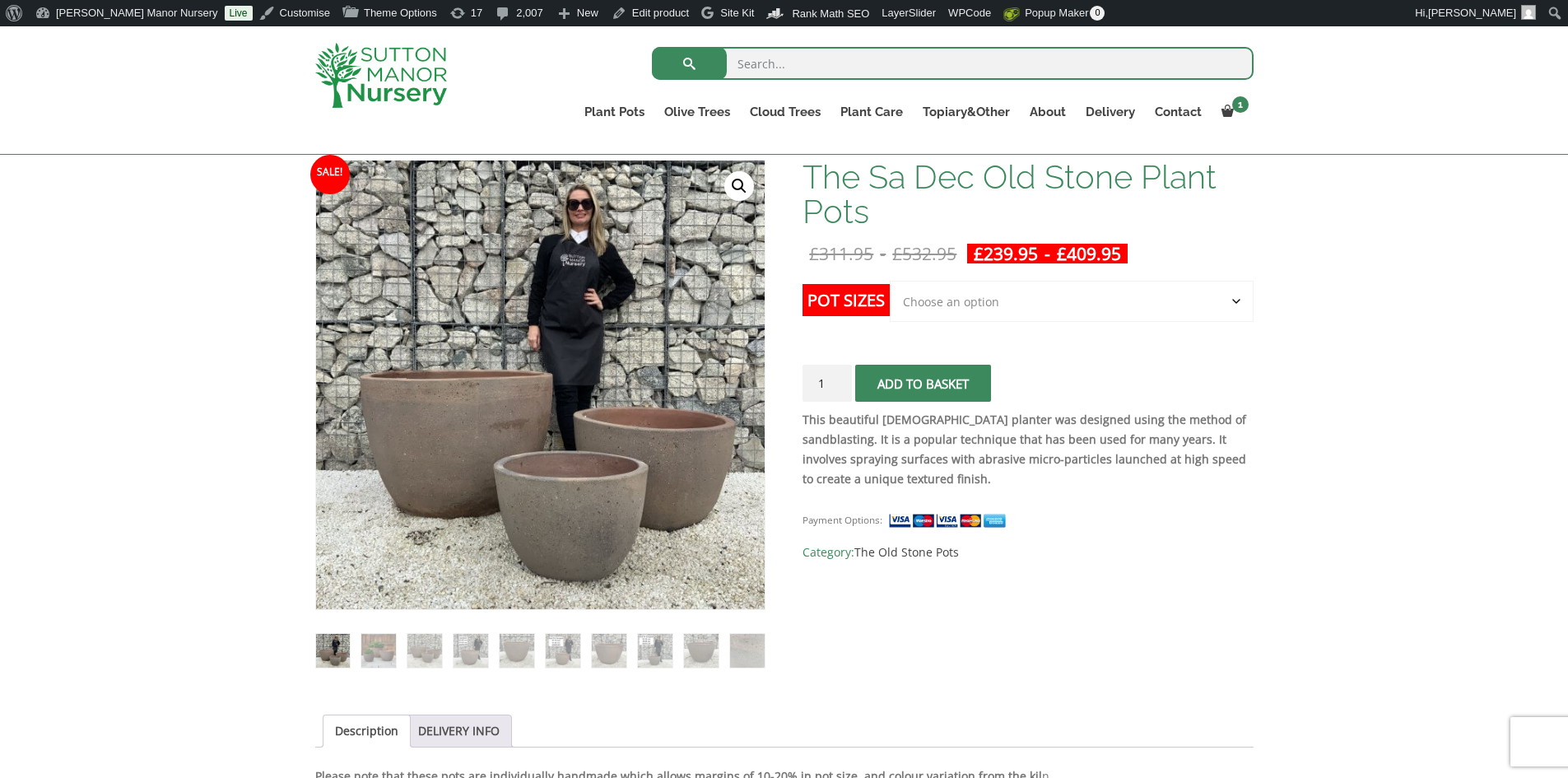
click at [1238, 304] on select "Choose an option Click here to buy the 3rd to Largest Pot In The Picture Click …" at bounding box center [1071, 301] width 363 height 41
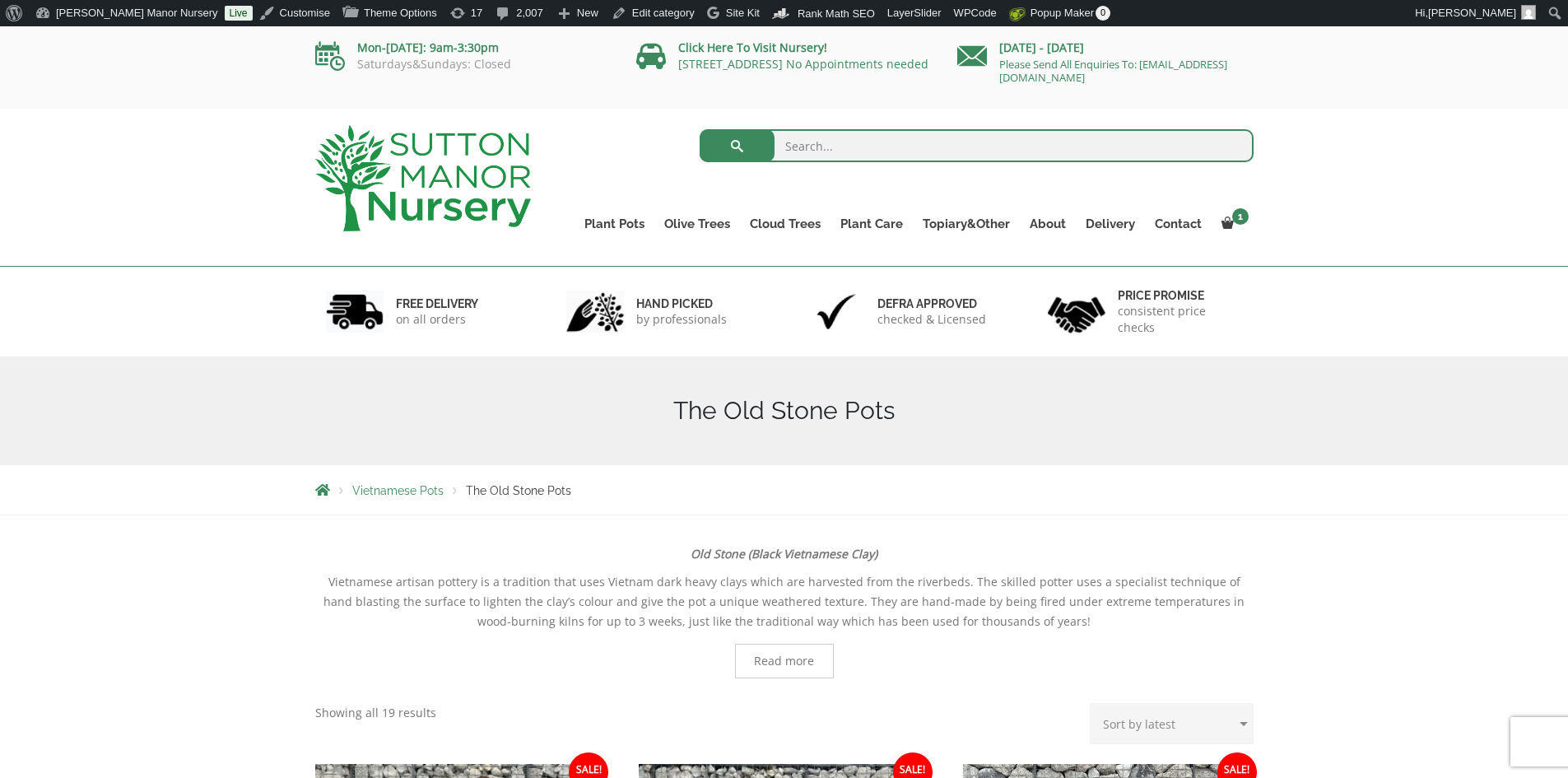
click at [578, 131] on div "Search for:" at bounding box center [905, 149] width 698 height 49
